Goal: Information Seeking & Learning: Learn about a topic

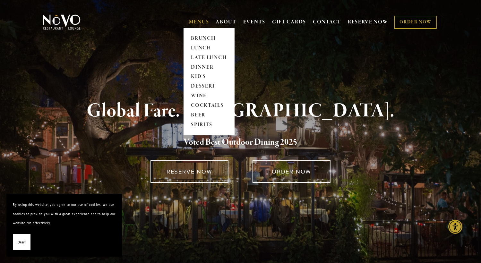
click at [203, 23] on link "MENUS" at bounding box center [199, 22] width 20 height 6
click at [203, 48] on link "LUNCH" at bounding box center [209, 48] width 40 height 10
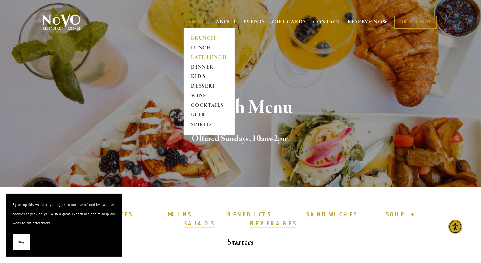
click at [197, 55] on link "LATE LUNCH" at bounding box center [209, 58] width 40 height 10
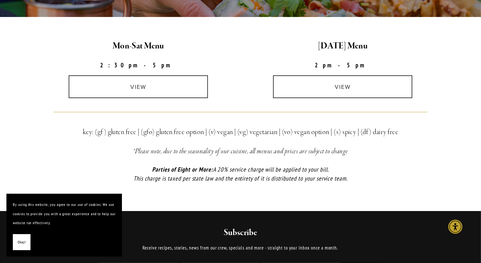
scroll to position [180, 0]
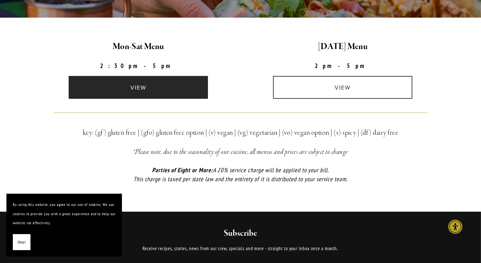
click at [160, 80] on link "view" at bounding box center [138, 87] width 139 height 23
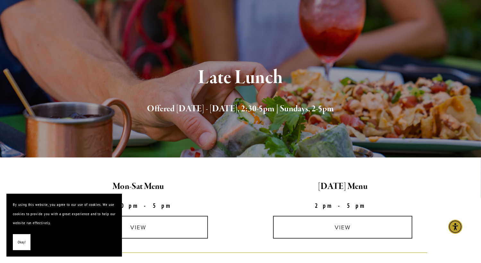
scroll to position [0, 0]
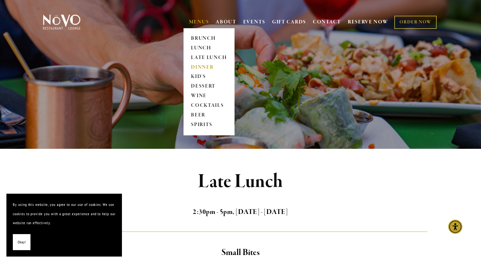
click at [199, 68] on link "DINNER" at bounding box center [209, 68] width 40 height 10
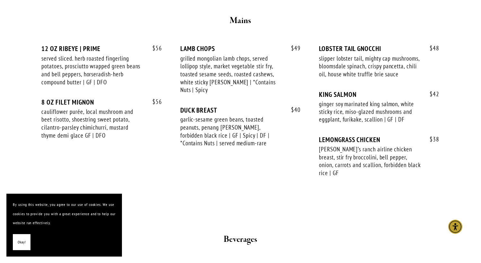
scroll to position [1085, 0]
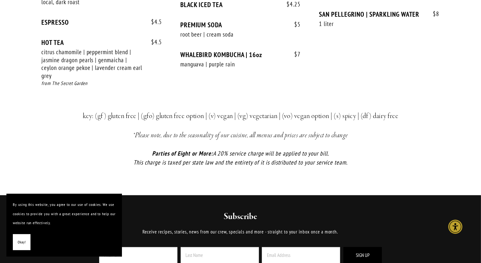
scroll to position [1455, 0]
